Goal: Book appointment/travel/reservation

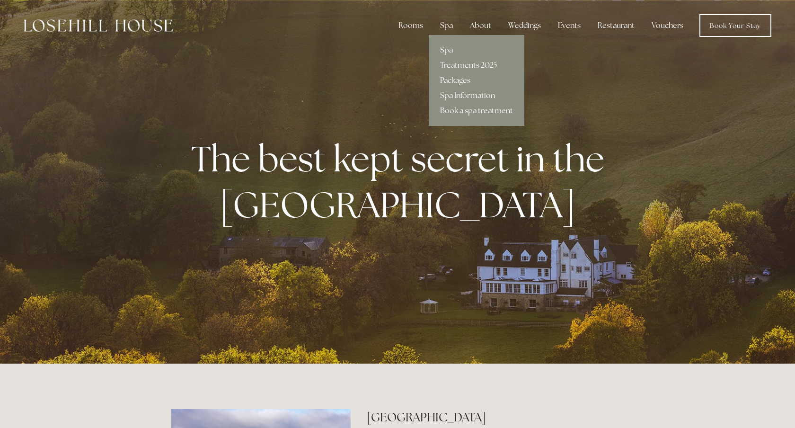
click at [453, 81] on link "Packages" at bounding box center [477, 80] width 96 height 15
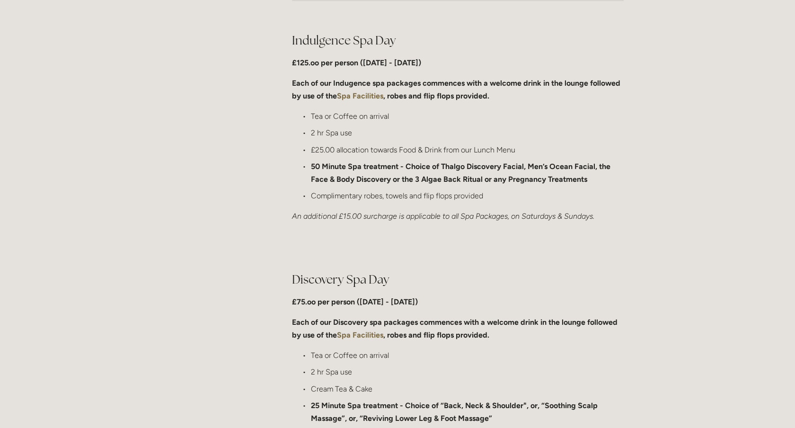
scroll to position [495, 0]
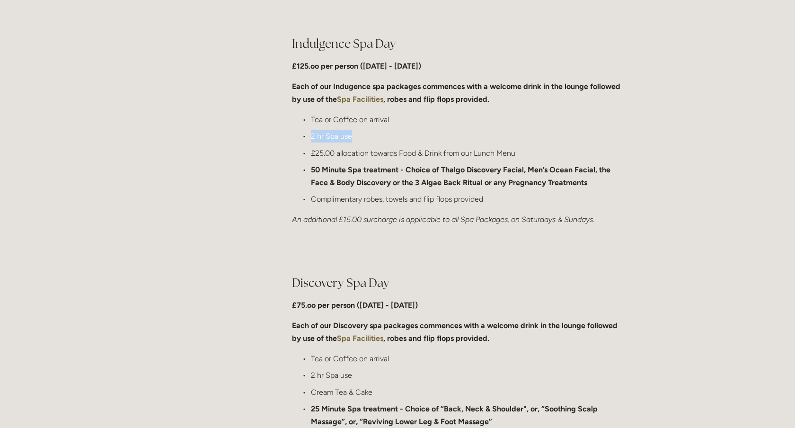
drag, startPoint x: 310, startPoint y: 142, endPoint x: 357, endPoint y: 141, distance: 47.3
click at [358, 141] on p "2 hr Spa use" at bounding box center [467, 136] width 313 height 13
click at [357, 141] on p "2 hr Spa use" at bounding box center [467, 136] width 313 height 13
click at [347, 152] on p "£25.00 allocation towards Food & Drink from our Lunch Menu" at bounding box center [467, 153] width 313 height 13
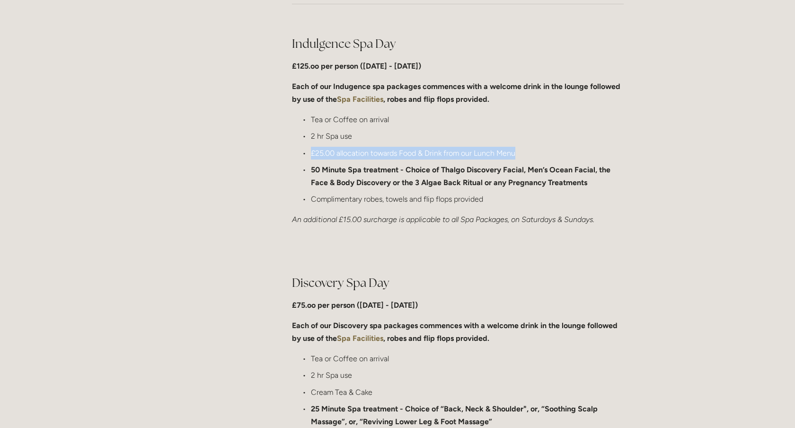
click at [347, 152] on p "£25.00 allocation towards Food & Drink from our Lunch Menu" at bounding box center [467, 153] width 313 height 13
click at [375, 156] on p "£25.00 allocation towards Food & Drink from our Lunch Menu" at bounding box center [467, 153] width 313 height 13
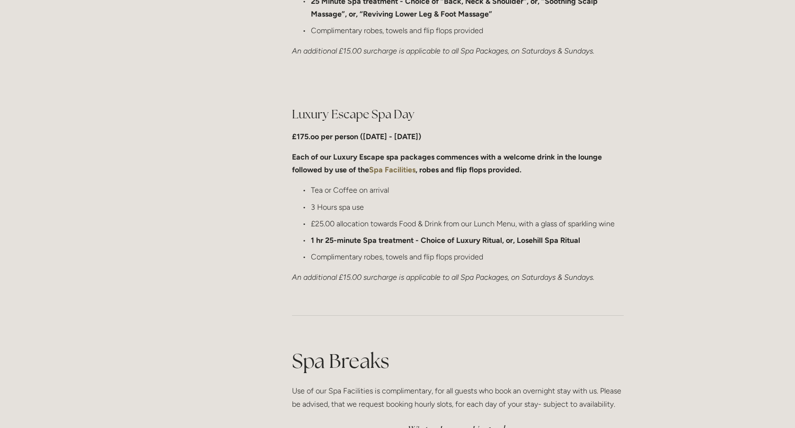
scroll to position [906, 0]
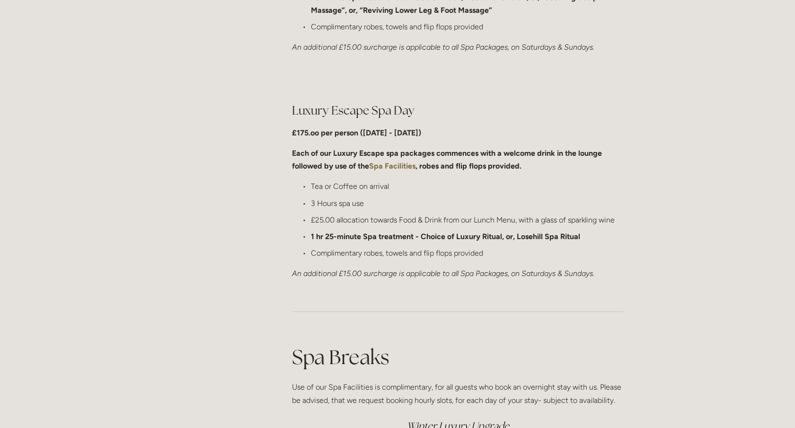
drag, startPoint x: 291, startPoint y: 149, endPoint x: 520, endPoint y: 180, distance: 231.1
click at [520, 180] on div "Luxury Escape Spa Day £175.oo per person (Monday - Friday) Each of our Luxury E…" at bounding box center [458, 191] width 348 height 194
click at [520, 180] on p "Tea or Coffee on arrival" at bounding box center [467, 186] width 313 height 13
drag, startPoint x: 313, startPoint y: 202, endPoint x: 397, endPoint y: 202, distance: 83.8
click at [397, 202] on p "3 Hours spa use" at bounding box center [467, 203] width 313 height 13
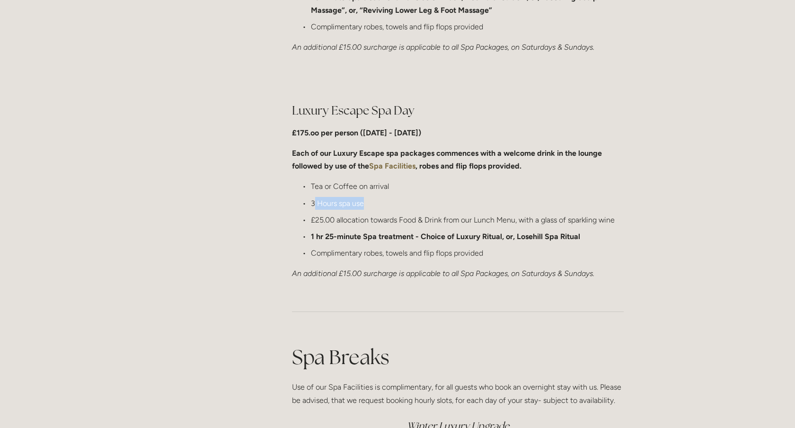
click at [397, 202] on p "3 Hours spa use" at bounding box center [467, 203] width 313 height 13
drag, startPoint x: 397, startPoint y: 202, endPoint x: 294, endPoint y: 201, distance: 103.2
click at [311, 201] on p "3 Hours spa use" at bounding box center [467, 203] width 313 height 13
drag, startPoint x: 294, startPoint y: 201, endPoint x: 427, endPoint y: 201, distance: 133.4
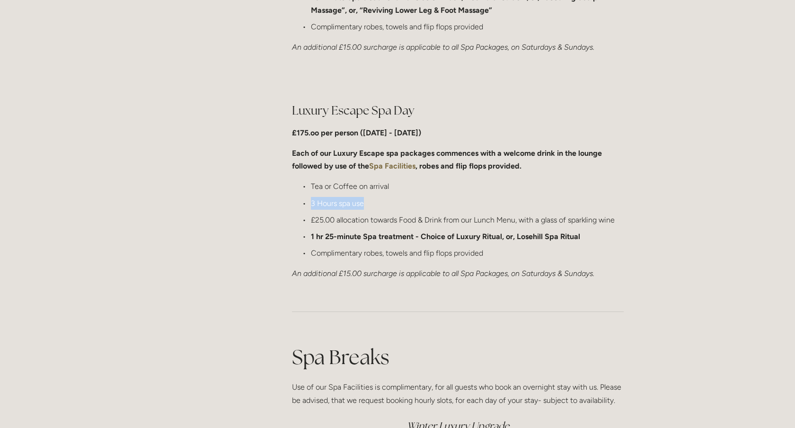
click at [427, 201] on p "3 Hours spa use" at bounding box center [467, 203] width 313 height 13
click at [469, 223] on p "£25.00 allocation towards Food & Drink from our Lunch Menu, with a glass of spa…" at bounding box center [467, 219] width 313 height 13
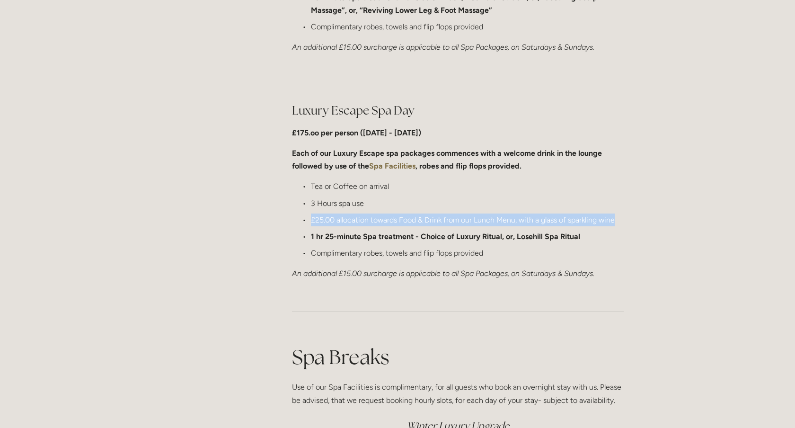
click at [469, 223] on p "£25.00 allocation towards Food & Drink from our Lunch Menu, with a glass of spa…" at bounding box center [467, 219] width 313 height 13
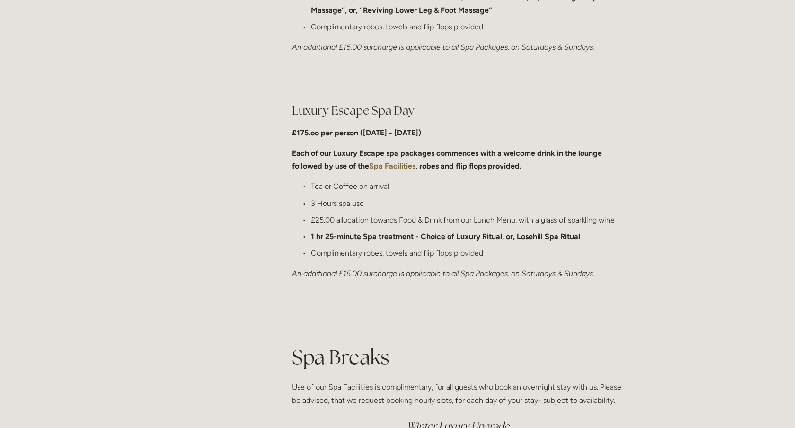
click at [450, 231] on p "1 hr 25-minute Spa treatment - Choice of Luxury Ritual, or, Losehill Spa Ritual" at bounding box center [467, 236] width 313 height 13
drag, startPoint x: 326, startPoint y: 237, endPoint x: 385, endPoint y: 236, distance: 58.2
click at [385, 236] on strong "1 hr 25-minute Spa treatment - Choice of Luxury Ritual, or, Losehill Spa Ritual" at bounding box center [445, 236] width 269 height 9
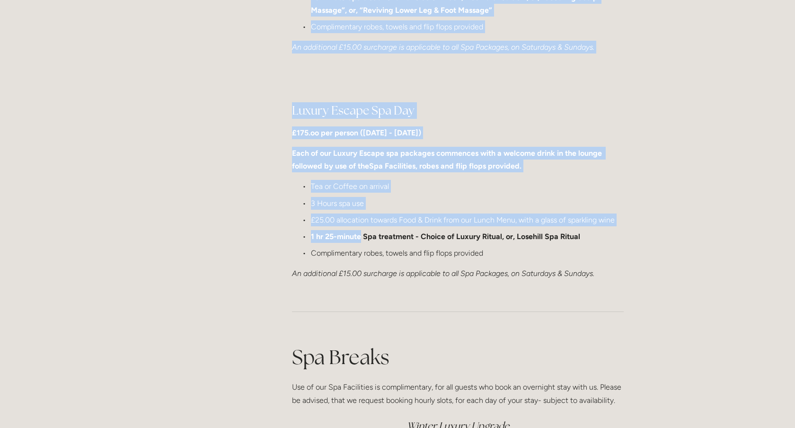
drag, startPoint x: 361, startPoint y: 236, endPoint x: 264, endPoint y: 236, distance: 97.5
click at [264, 236] on main "Spa Spa Treatments 2025 Packages Spa Information Book a spa treatment Spa Day P…" at bounding box center [397, 233] width 483 height 1881
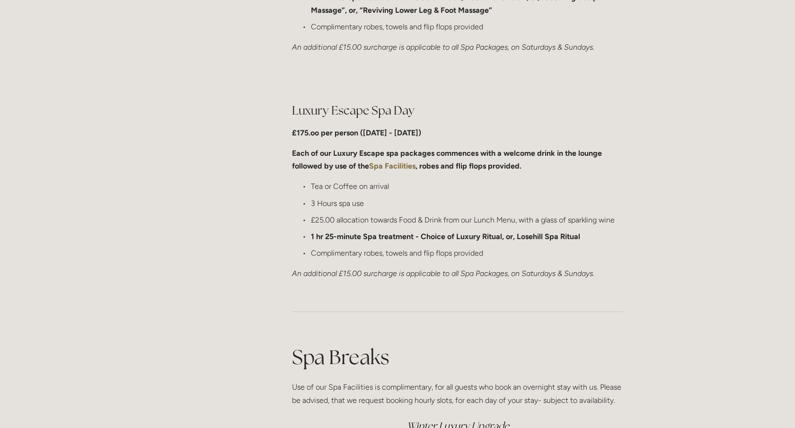
click at [264, 236] on main "Spa Spa Treatments 2025 Packages Spa Information Book a spa treatment Spa Day P…" at bounding box center [397, 233] width 483 height 1881
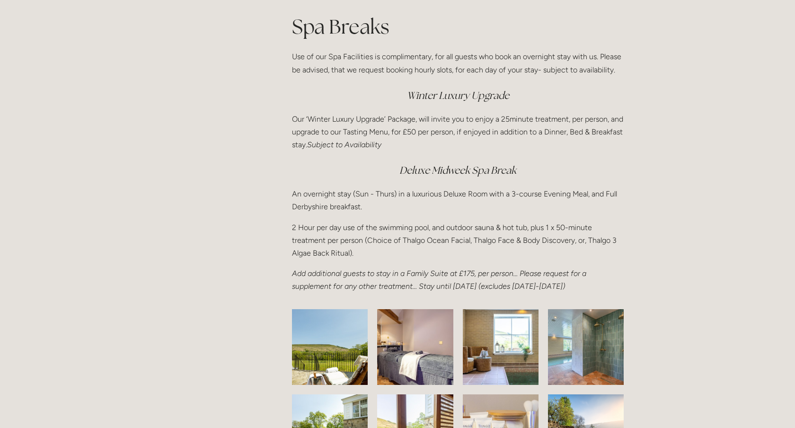
scroll to position [1237, 0]
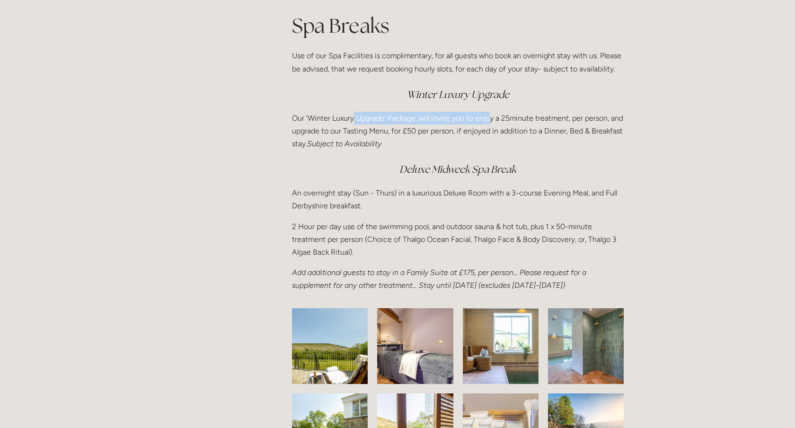
drag, startPoint x: 490, startPoint y: 119, endPoint x: 353, endPoint y: 115, distance: 137.3
click at [353, 115] on p "Our ‘Winter Luxury Upgrade’ Package, will invite you to enjoy a 25minute treatm…" at bounding box center [458, 131] width 332 height 39
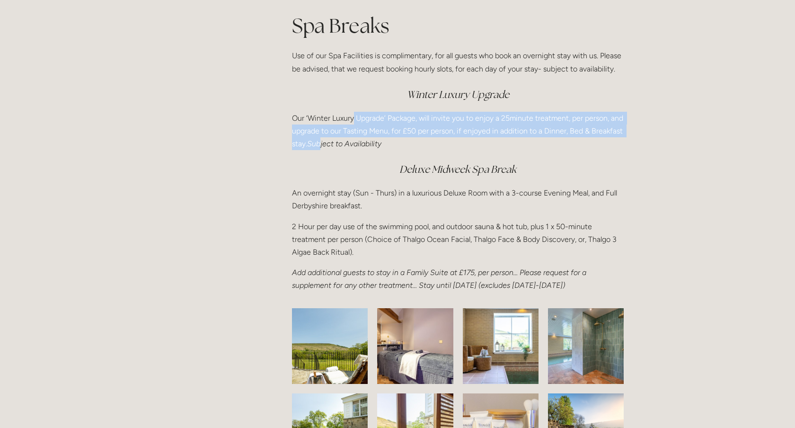
drag, startPoint x: 353, startPoint y: 115, endPoint x: 354, endPoint y: 148, distance: 33.6
click at [354, 148] on p "Our ‘Winter Luxury Upgrade’ Package, will invite you to enjoy a 25minute treatm…" at bounding box center [458, 131] width 332 height 39
click at [354, 148] on em "Subject to Availability" at bounding box center [344, 143] width 74 height 9
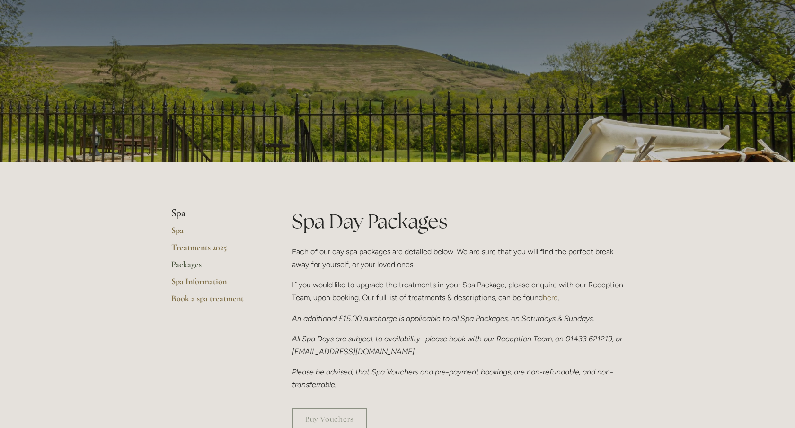
scroll to position [0, 0]
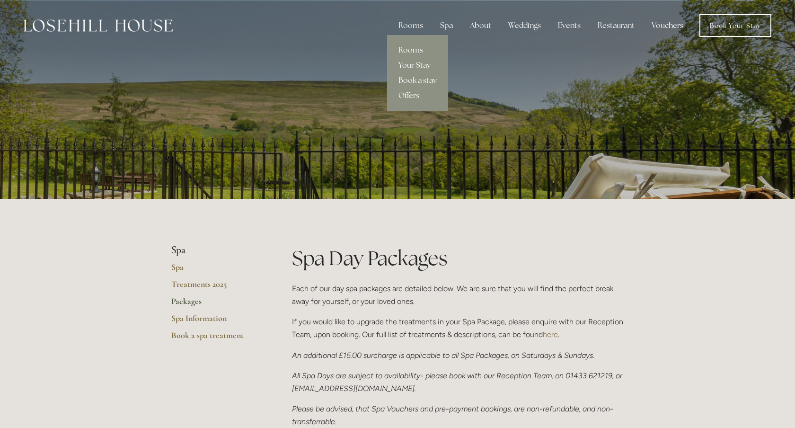
click at [413, 67] on link "Your Stay" at bounding box center [417, 65] width 61 height 15
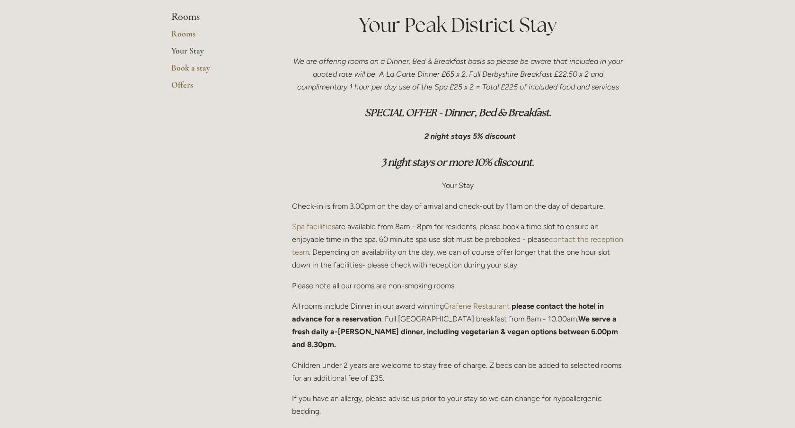
scroll to position [234, 0]
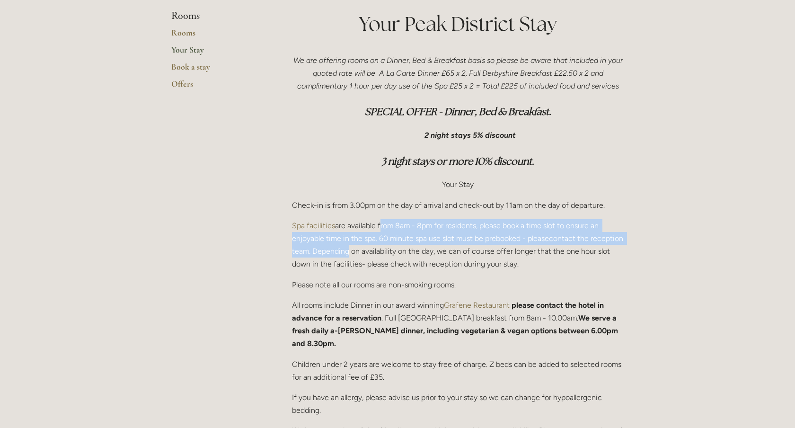
drag, startPoint x: 379, startPoint y: 227, endPoint x: 384, endPoint y: 248, distance: 21.9
click at [384, 248] on p "Spa facilities are available from 8am - 8pm for residents, please book a time s…" at bounding box center [458, 245] width 332 height 52
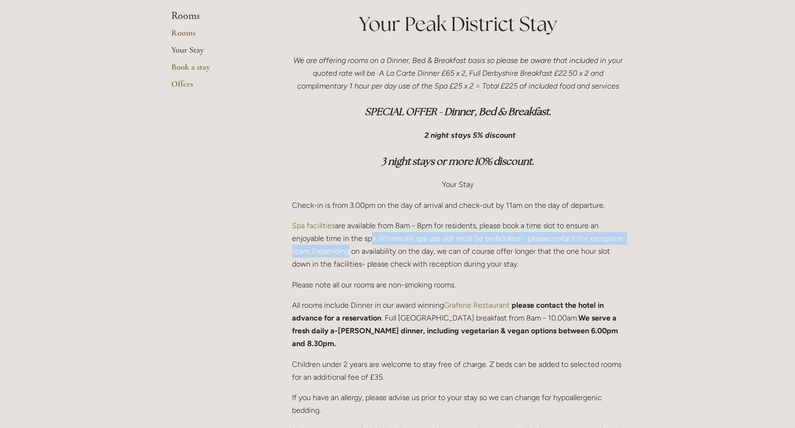
drag, startPoint x: 384, startPoint y: 249, endPoint x: 368, endPoint y: 237, distance: 19.6
click at [368, 237] on p "Spa facilities are available from 8am - 8pm for residents, please book a time s…" at bounding box center [458, 245] width 332 height 52
drag, startPoint x: 444, startPoint y: 251, endPoint x: 422, endPoint y: 244, distance: 23.2
click at [422, 244] on p "Spa facilities are available from 8am - 8pm for residents, please book a time s…" at bounding box center [458, 245] width 332 height 52
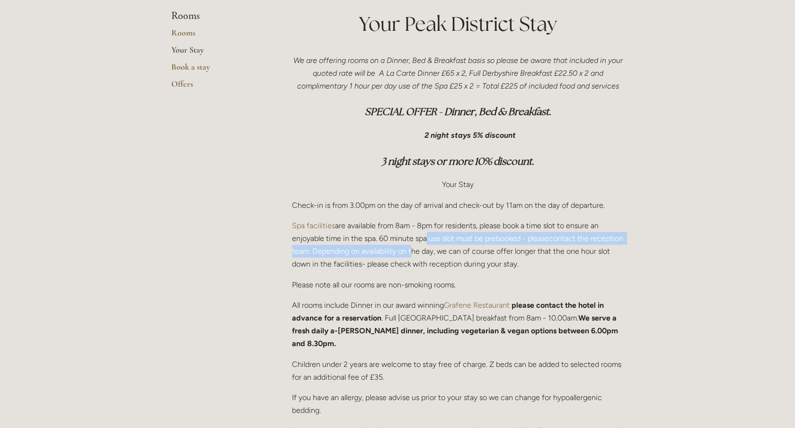
click at [422, 244] on p "Spa facilities are available from 8am - 8pm for residents, please book a time s…" at bounding box center [458, 245] width 332 height 52
drag, startPoint x: 422, startPoint y: 242, endPoint x: 440, endPoint y: 254, distance: 21.9
click at [440, 254] on p "Spa facilities are available from 8am - 8pm for residents, please book a time s…" at bounding box center [458, 245] width 332 height 52
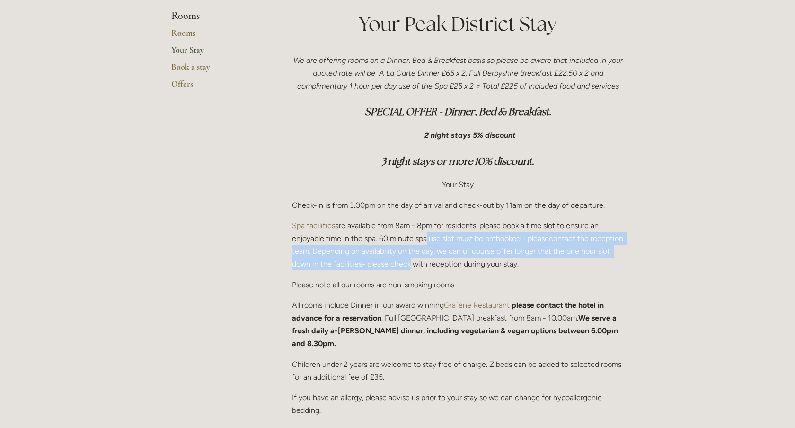
drag, startPoint x: 440, startPoint y: 259, endPoint x: 422, endPoint y: 239, distance: 26.5
click at [422, 239] on p "Spa facilities are available from 8am - 8pm for residents, please book a time s…" at bounding box center [458, 245] width 332 height 52
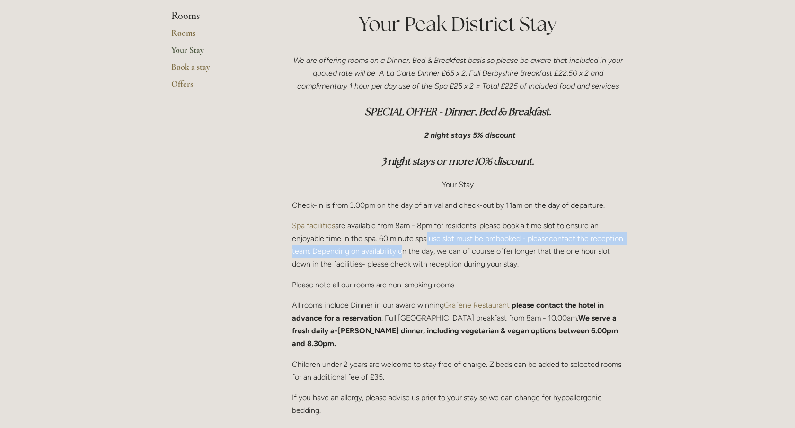
drag, startPoint x: 422, startPoint y: 239, endPoint x: 437, endPoint y: 252, distance: 19.1
click at [437, 252] on p "Spa facilities are available from 8am - 8pm for residents, please book a time s…" at bounding box center [458, 245] width 332 height 52
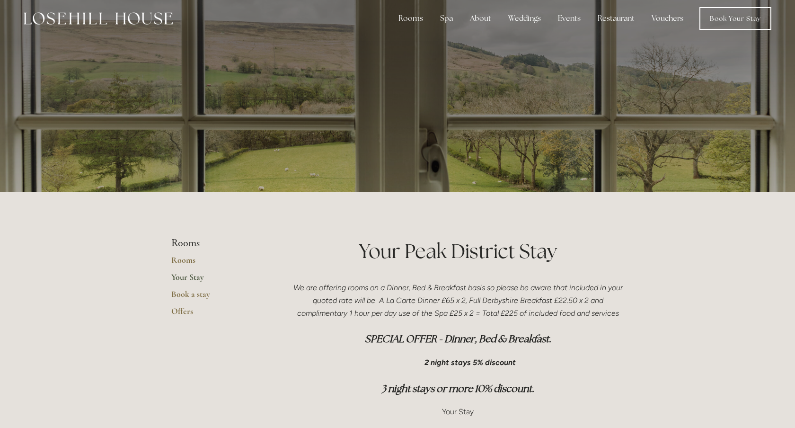
scroll to position [0, 0]
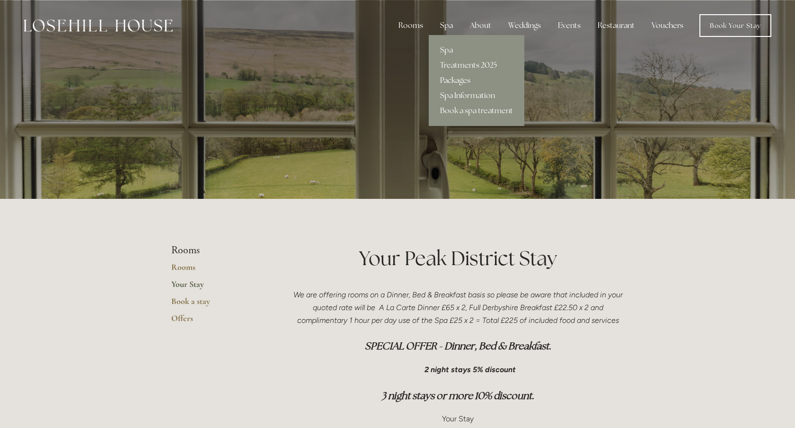
click at [467, 78] on link "Packages" at bounding box center [477, 80] width 96 height 15
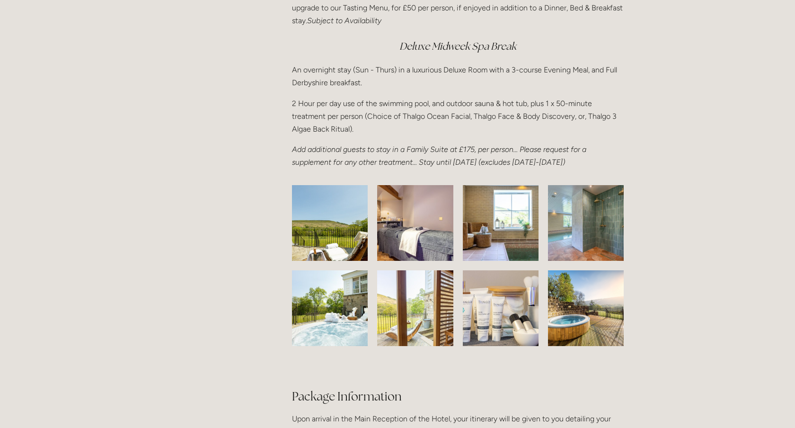
scroll to position [1376, 0]
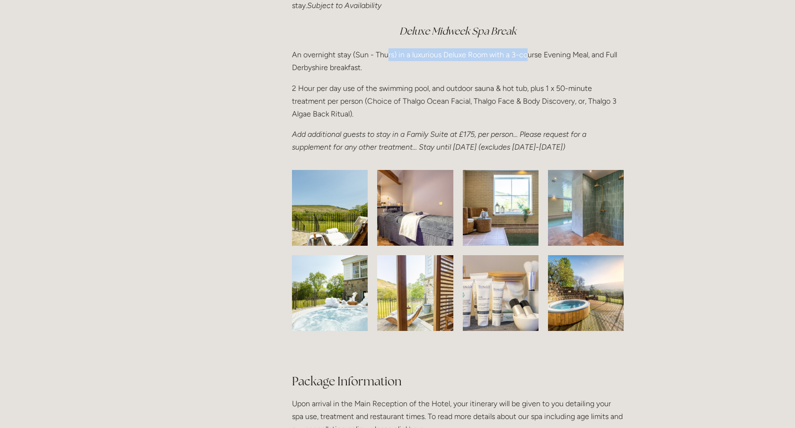
drag, startPoint x: 387, startPoint y: 54, endPoint x: 528, endPoint y: 56, distance: 141.0
click at [528, 56] on p "An overnight stay (Sun - Thurs) in a luxurious Deluxe Room with a 3-course Even…" at bounding box center [458, 61] width 332 height 26
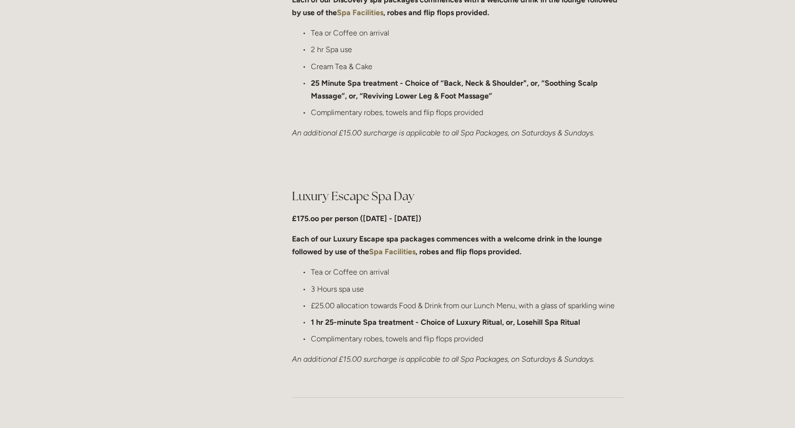
scroll to position [819, 0]
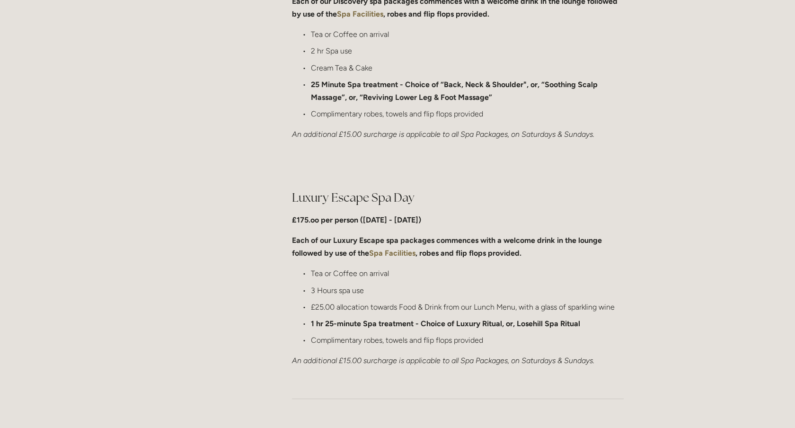
click at [192, 163] on main "Spa Spa Treatments 2025 Packages Spa Information Book a spa treatment Spa Day P…" at bounding box center [397, 320] width 483 height 1881
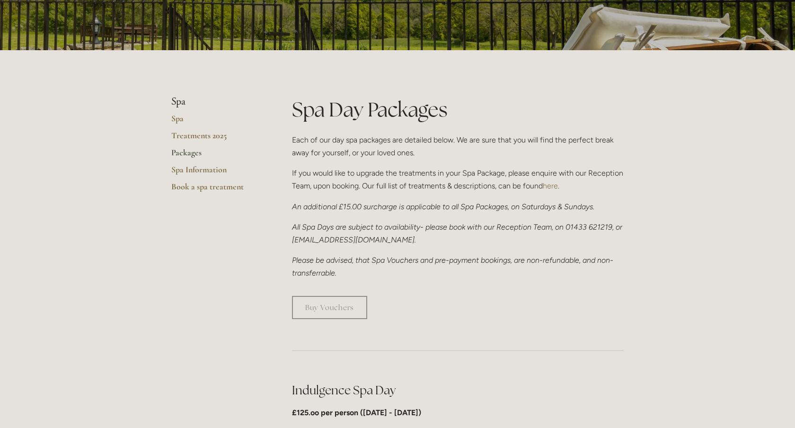
scroll to position [0, 0]
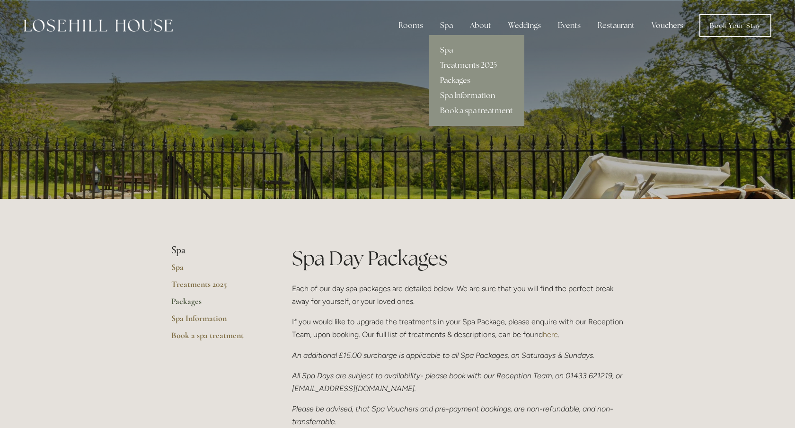
click at [451, 67] on link "Treatments 2025" at bounding box center [477, 65] width 96 height 15
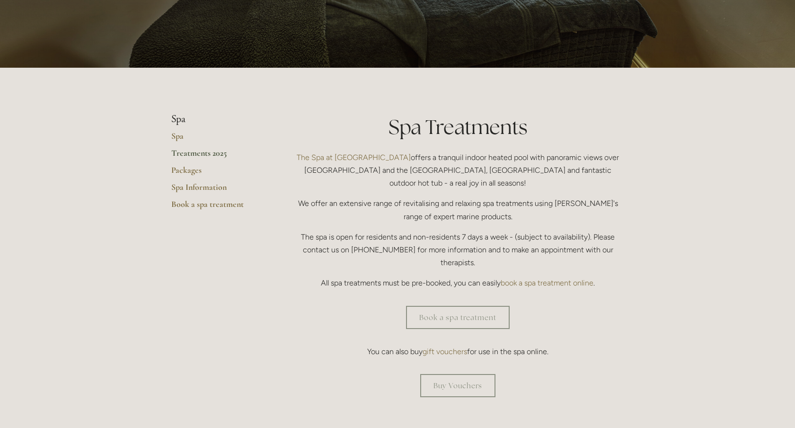
scroll to position [133, 0]
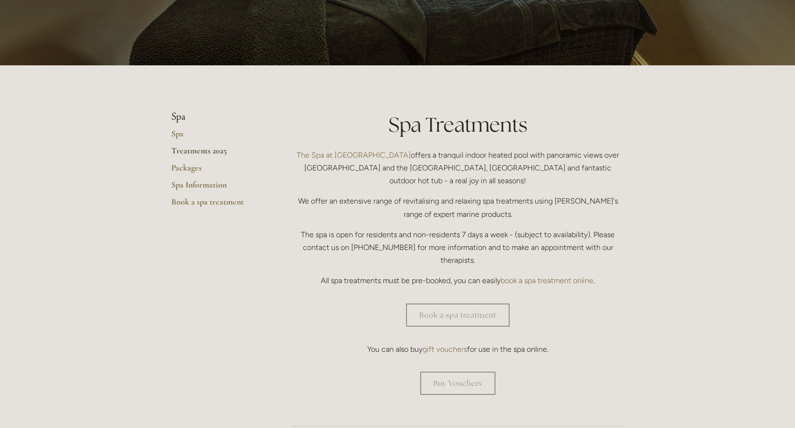
click at [451, 194] on p "We offer an extensive range of revitalising and relaxing spa treatments using T…" at bounding box center [458, 207] width 332 height 26
click at [445, 303] on link "Book a spa treatment" at bounding box center [458, 314] width 104 height 23
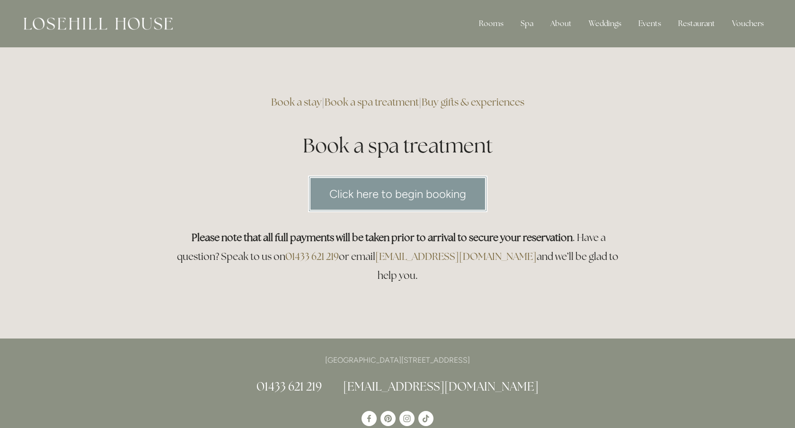
click at [392, 195] on link "Click here to begin booking" at bounding box center [397, 194] width 179 height 36
